Goal: Navigation & Orientation: Go to known website

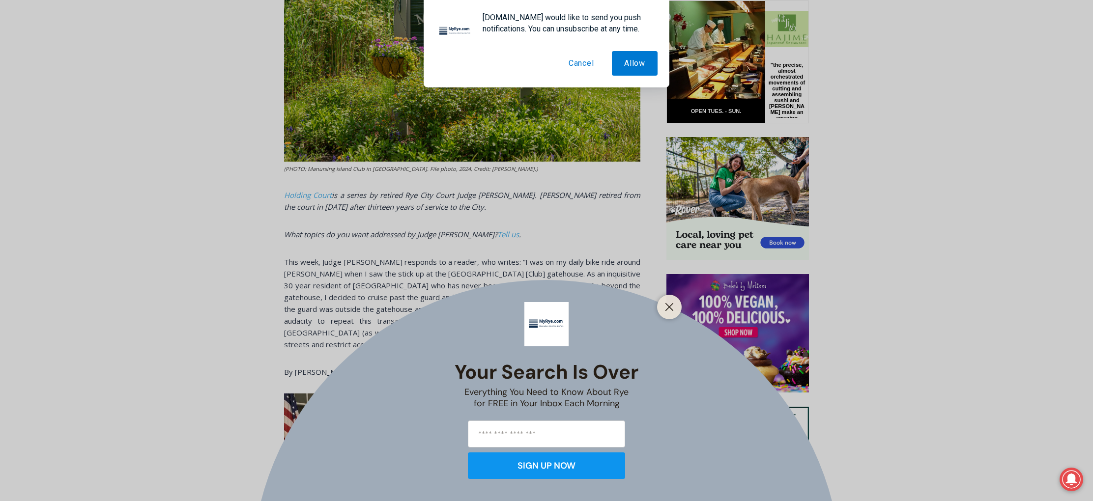
scroll to position [499, 0]
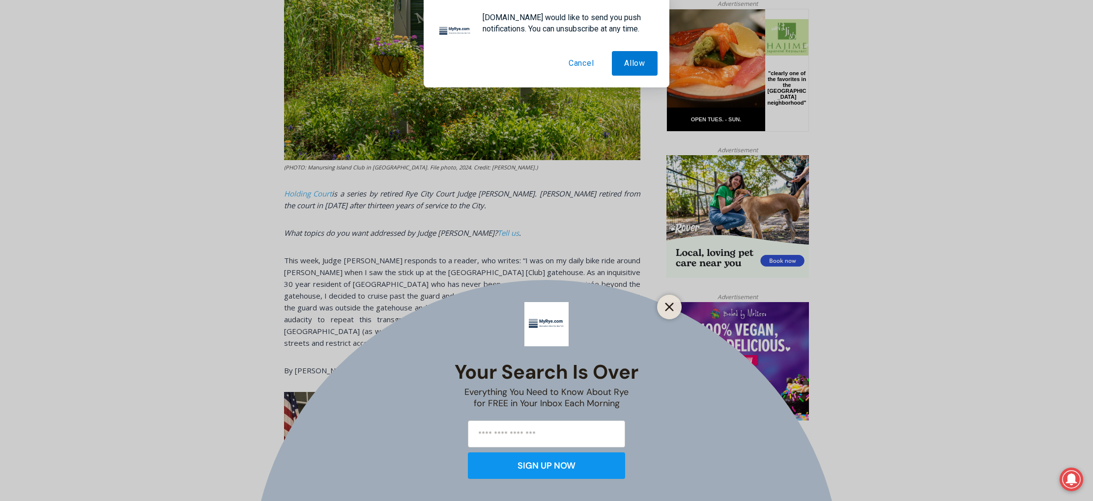
click at [674, 306] on button "Close" at bounding box center [669, 307] width 14 height 14
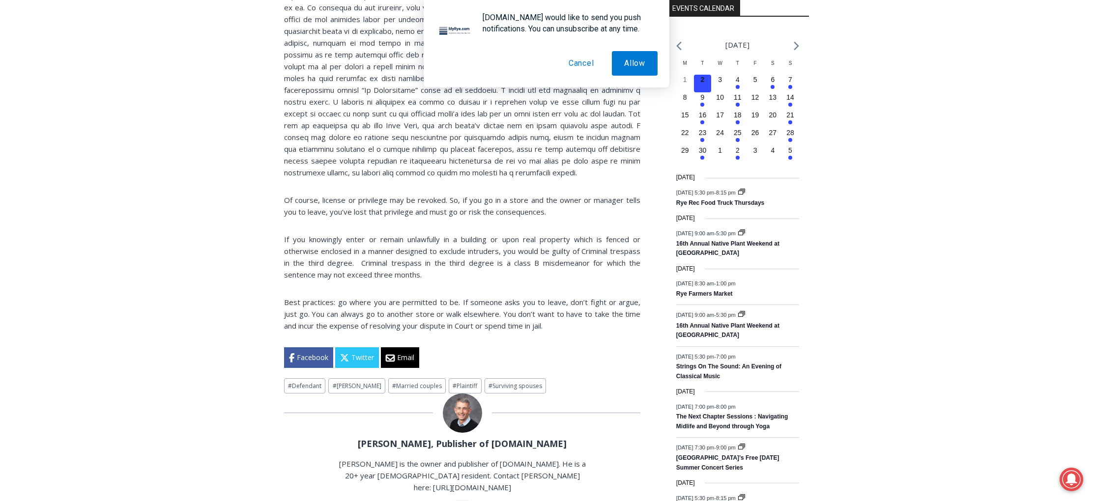
scroll to position [1098, 0]
click at [584, 61] on button "Cancel" at bounding box center [581, 63] width 50 height 25
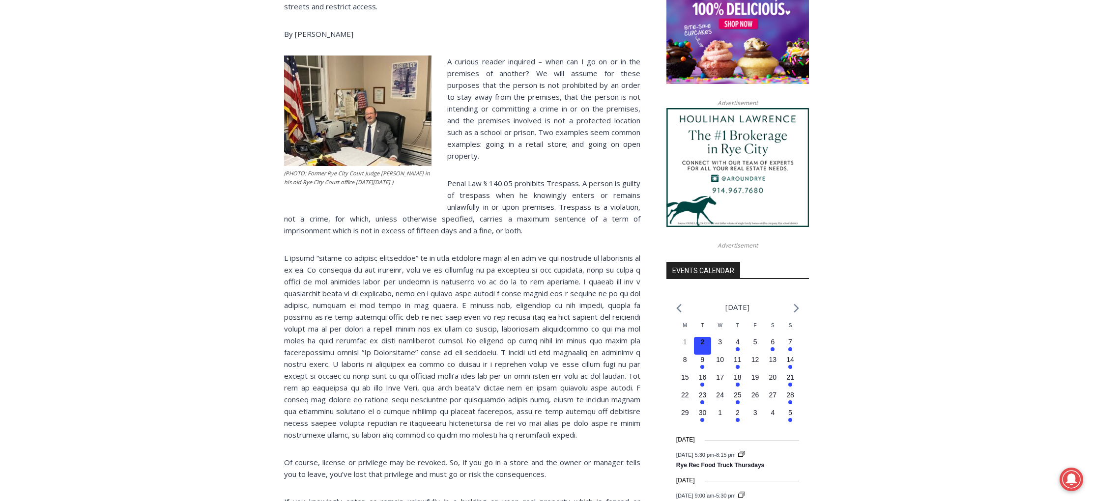
scroll to position [837, 0]
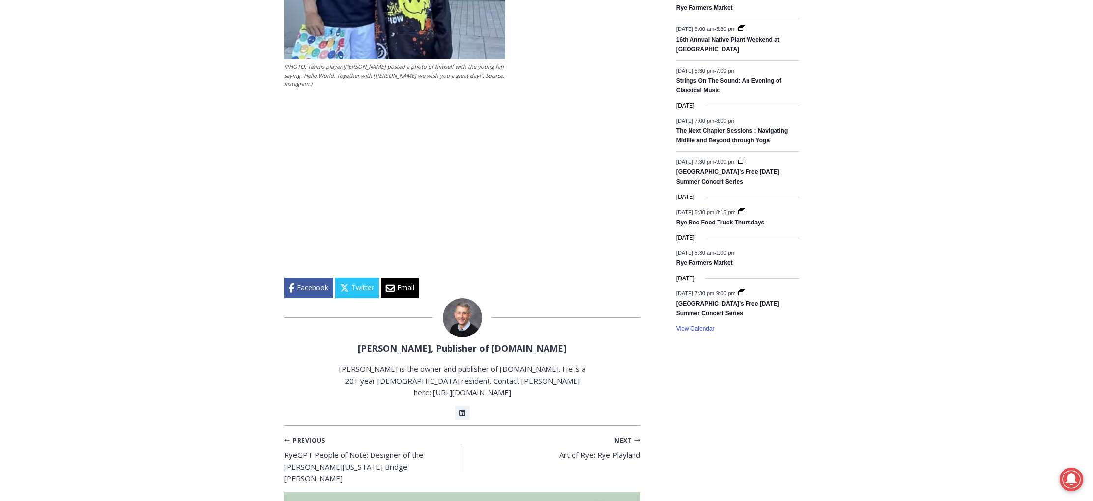
scroll to position [1386, 0]
